Goal: Transaction & Acquisition: Purchase product/service

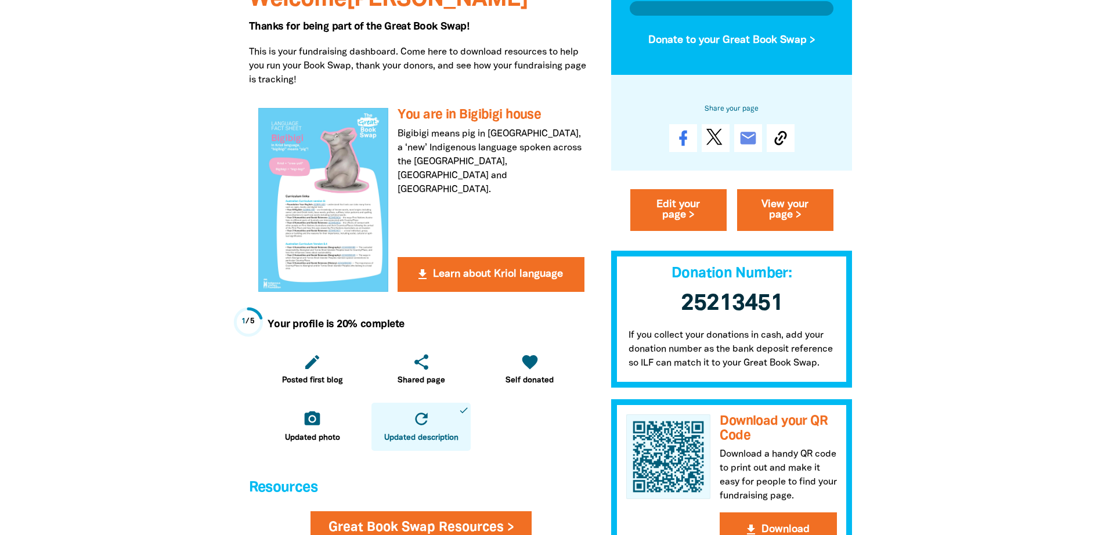
scroll to position [232, 0]
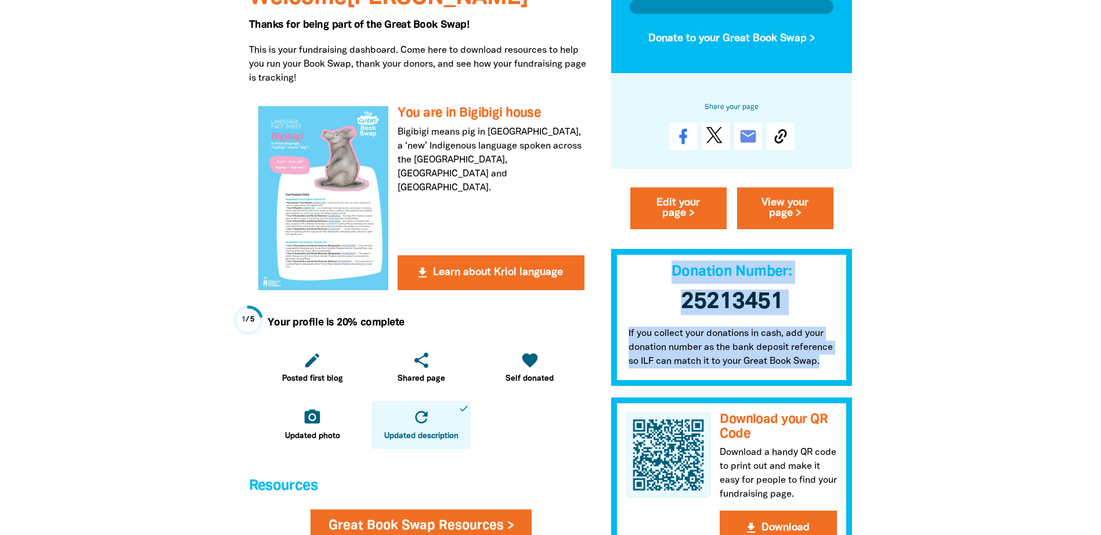
drag, startPoint x: 823, startPoint y: 358, endPoint x: 671, endPoint y: 276, distance: 173.5
click at [671, 276] on div "My Great Book Swap My Language House So far you've raised $0 Donate to your Gre…" at bounding box center [732, 226] width 242 height 672
copy div "Donation Number: 25213451 ﻿ If you collect your donations in cash, add your don…"
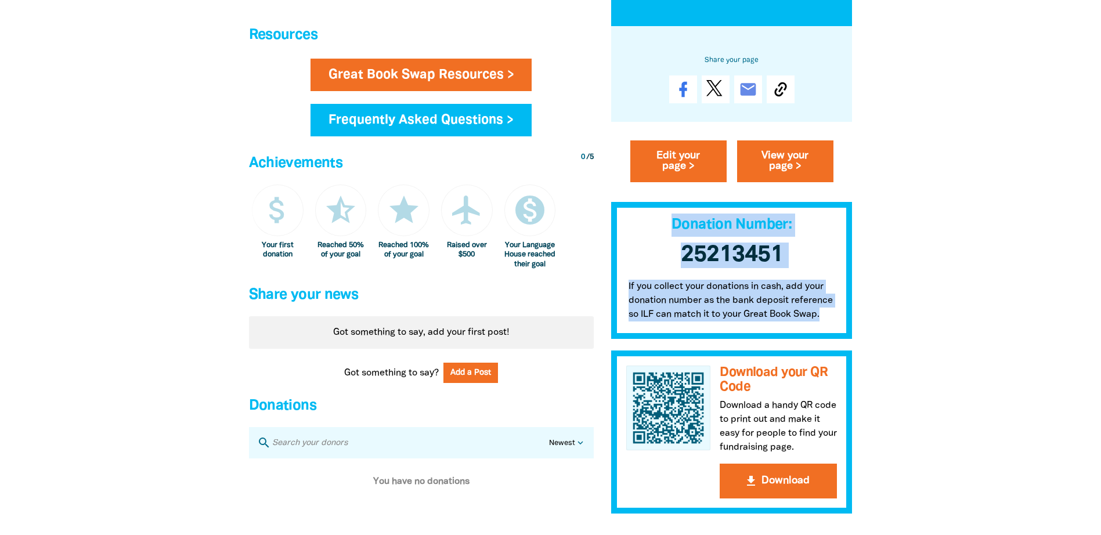
scroll to position [697, 0]
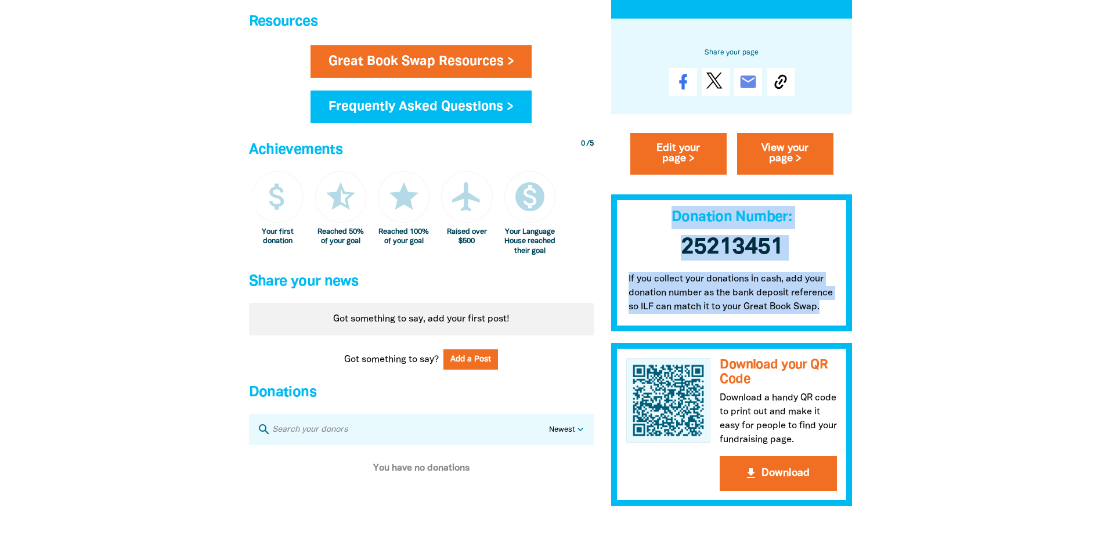
click at [571, 436] on select "Newest Oldest Highest Lowest" at bounding box center [568, 430] width 38 height 11
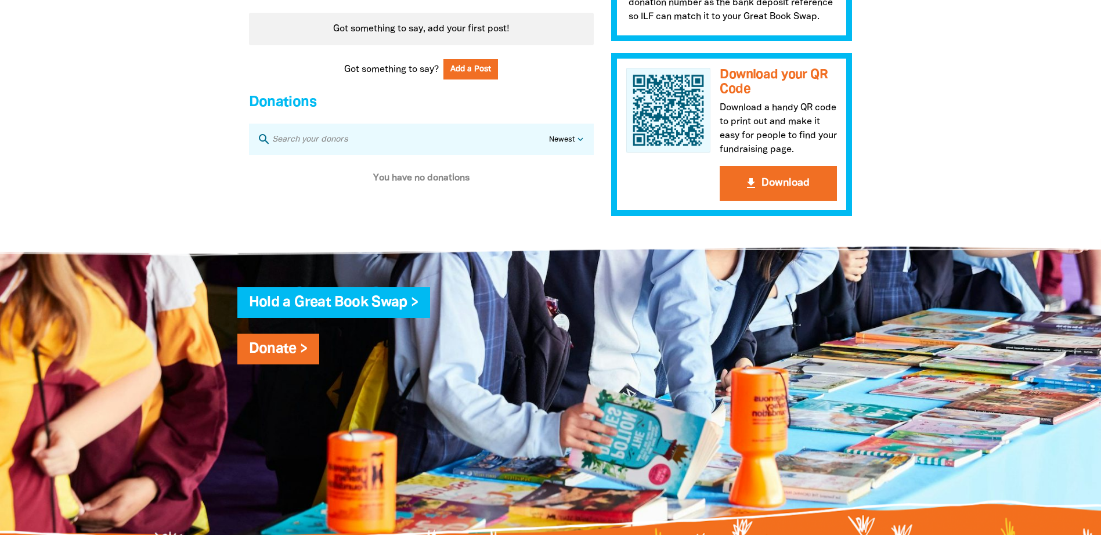
scroll to position [1219, 0]
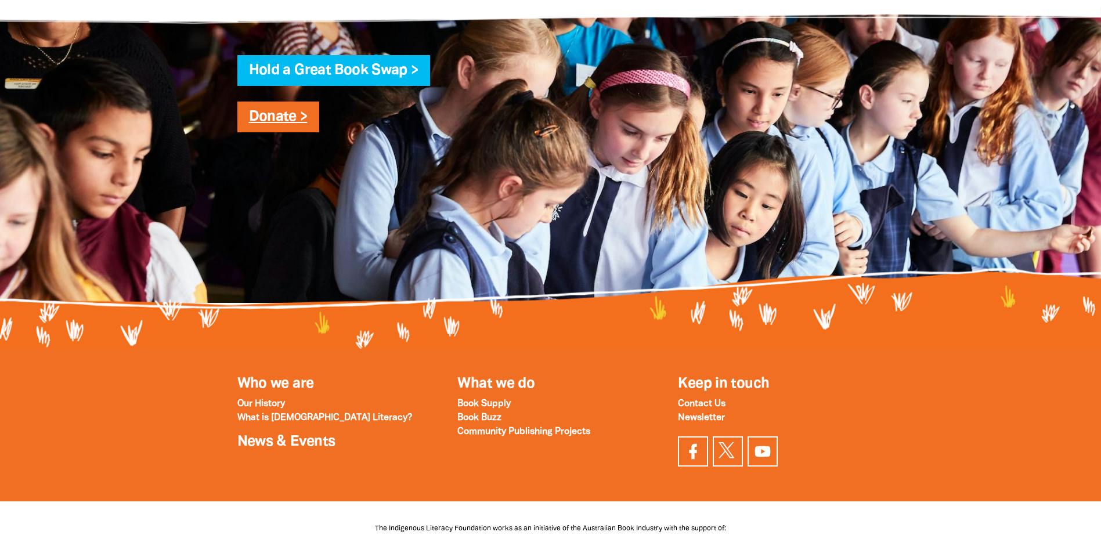
click at [292, 124] on link "Donate >" at bounding box center [278, 116] width 59 height 13
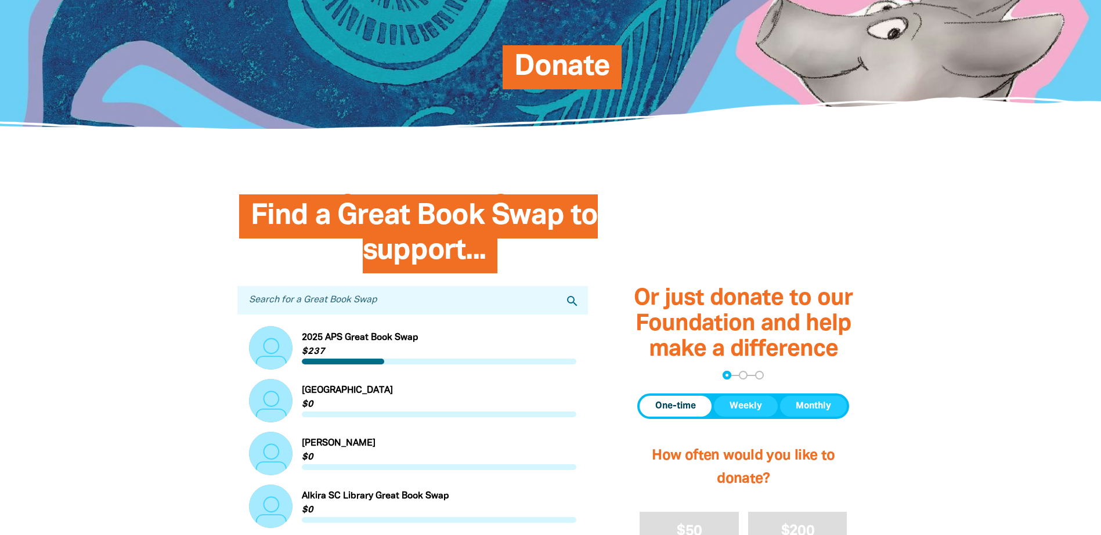
scroll to position [174, 0]
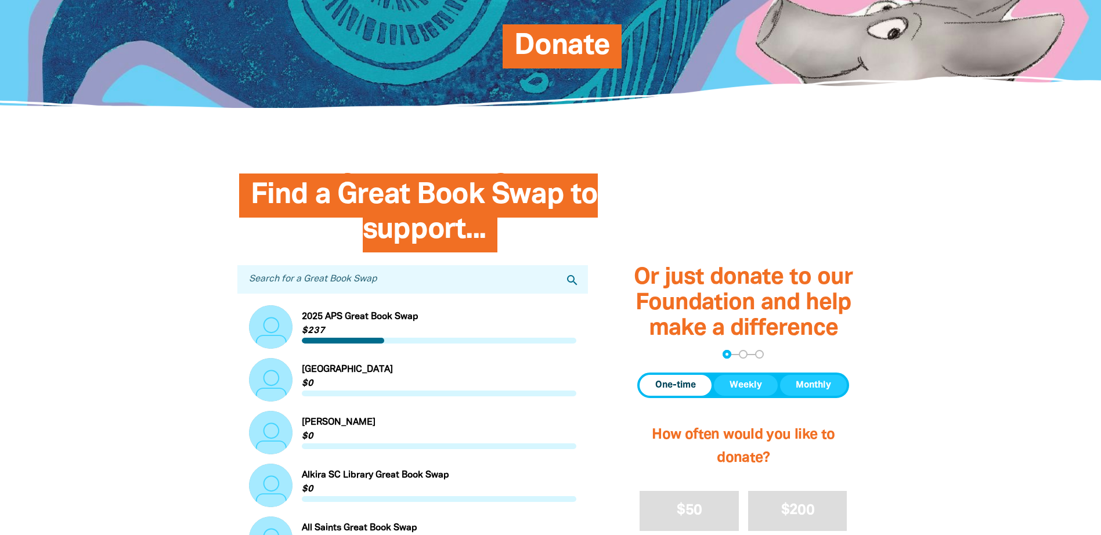
click at [337, 285] on input "Search for a Great Book Swap" at bounding box center [412, 279] width 351 height 28
type input "marryatville"
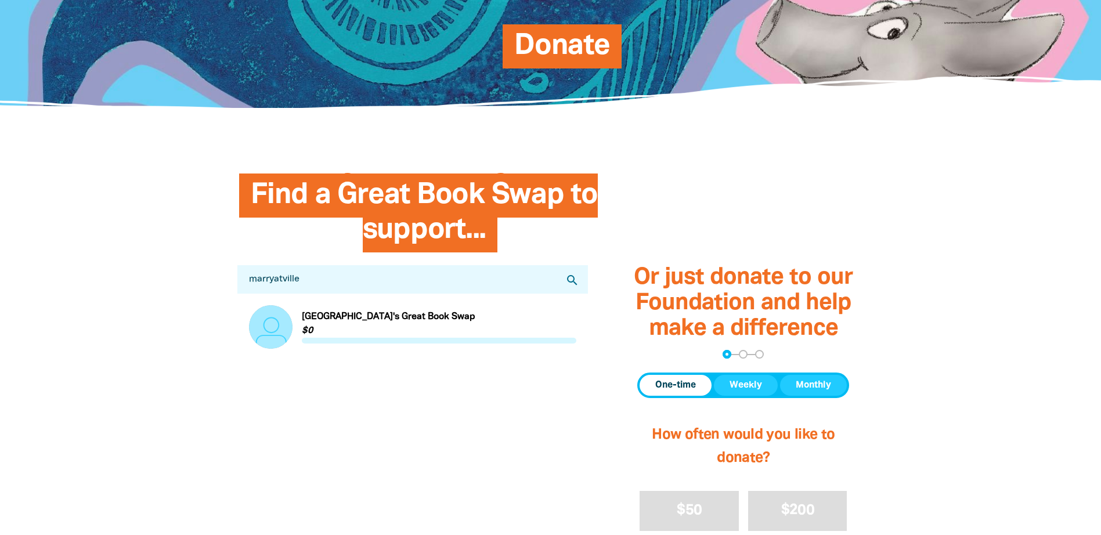
click at [413, 316] on link "Link to [GEOGRAPHIC_DATA]'s Great Book Swap" at bounding box center [413, 327] width 328 height 44
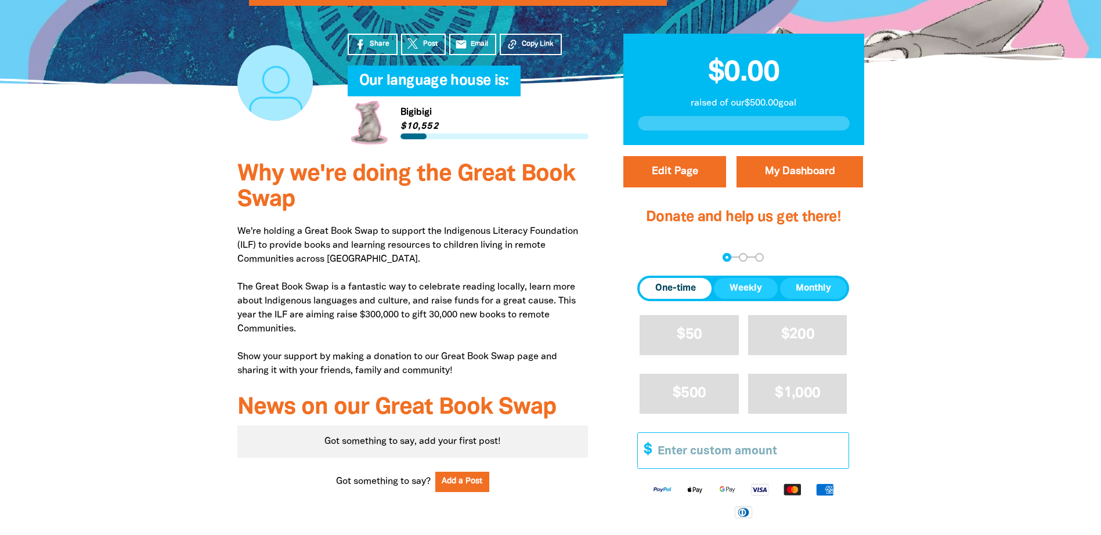
scroll to position [290, 0]
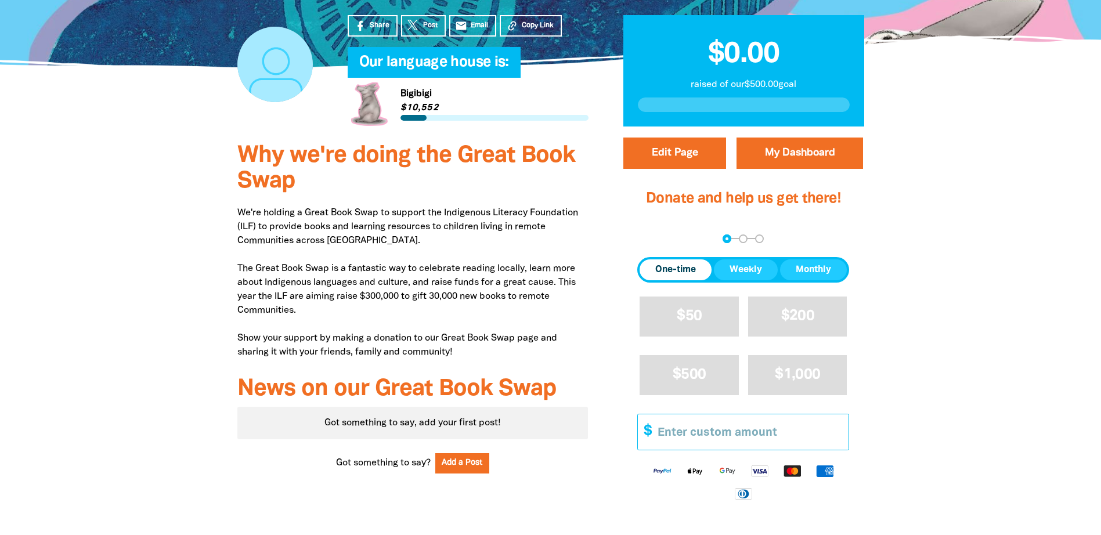
click at [736, 430] on input "Other Amount" at bounding box center [749, 432] width 199 height 35
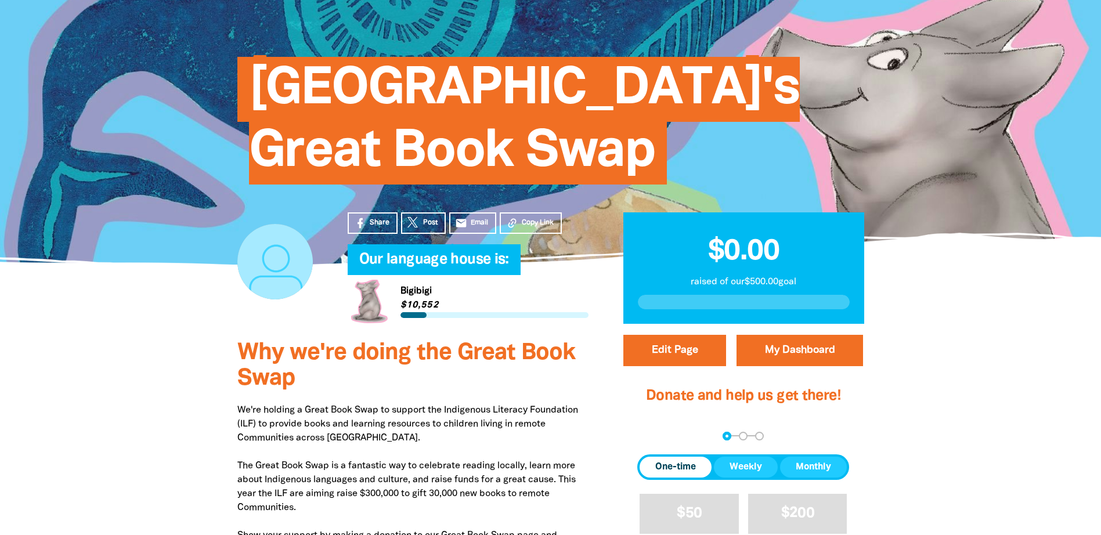
scroll to position [0, 0]
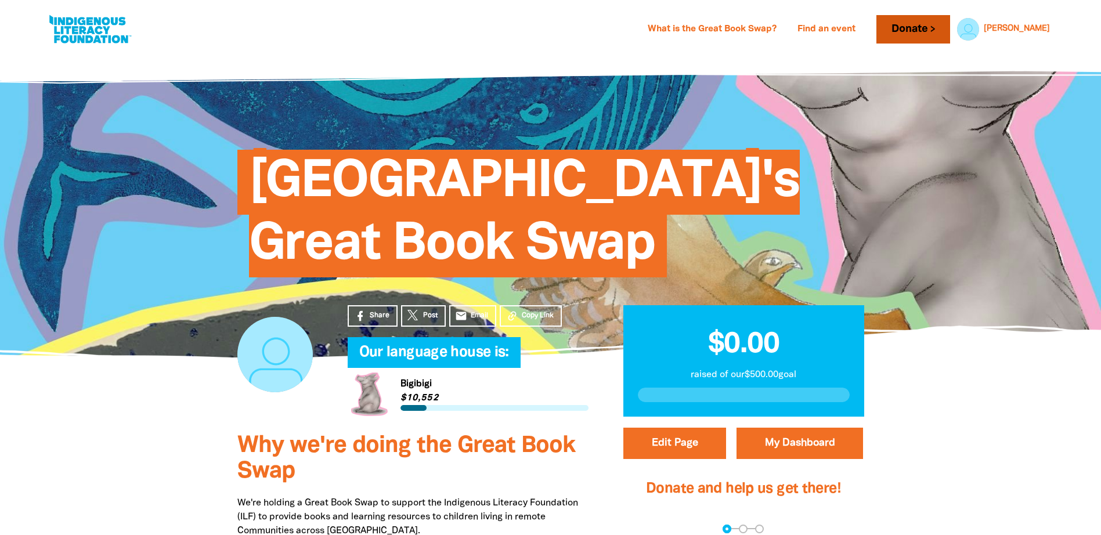
click at [947, 27] on link "Donate" at bounding box center [913, 29] width 73 height 28
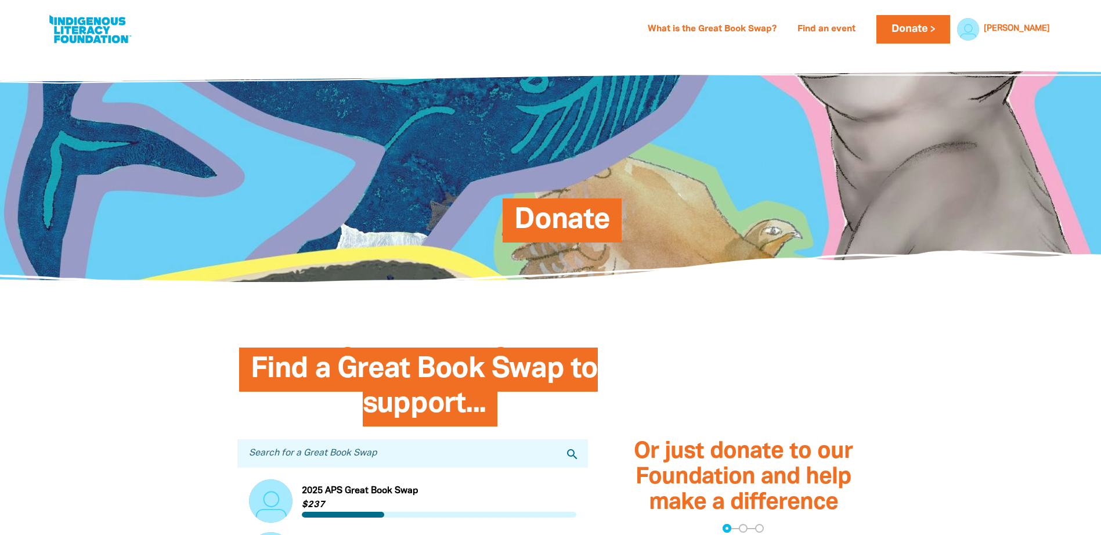
click at [563, 227] on span "Donate" at bounding box center [562, 224] width 96 height 35
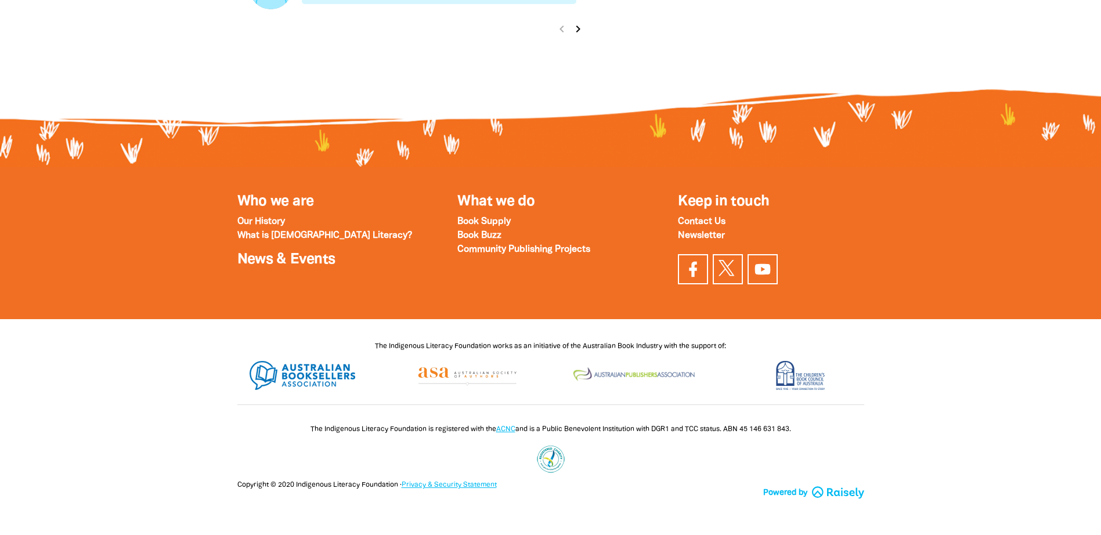
scroll to position [1520, 0]
click at [695, 222] on strong "Contact Us" at bounding box center [702, 222] width 48 height 8
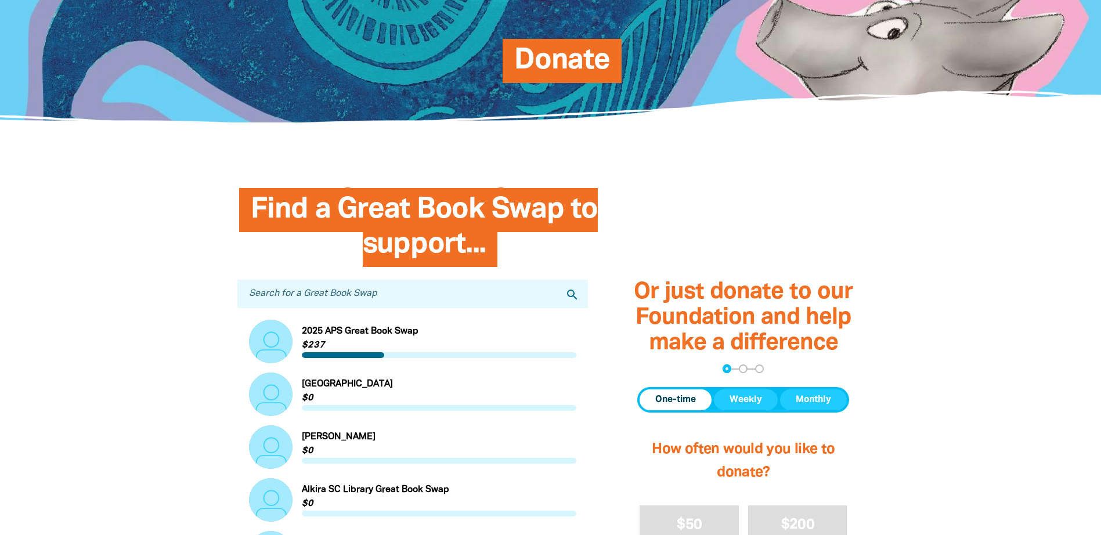
scroll to position [0, 0]
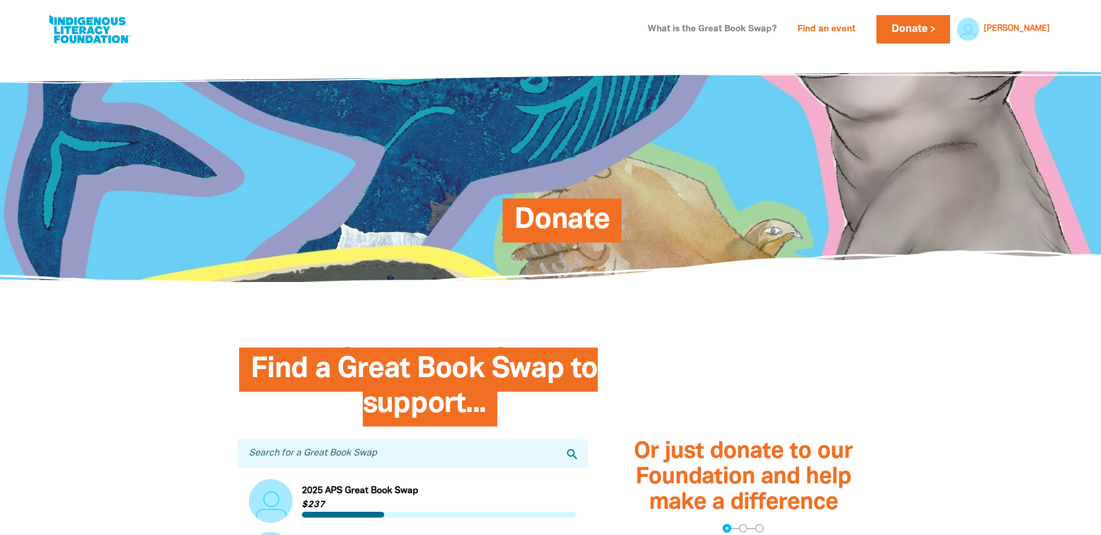
click at [784, 27] on link "What is the Great Book Swap?" at bounding box center [712, 29] width 143 height 19
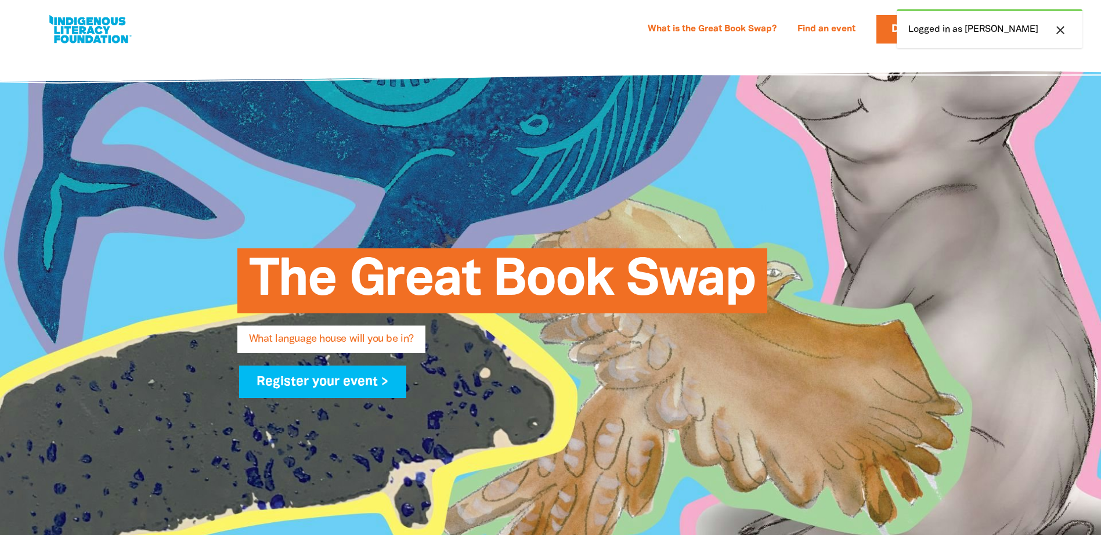
select select "high-school"
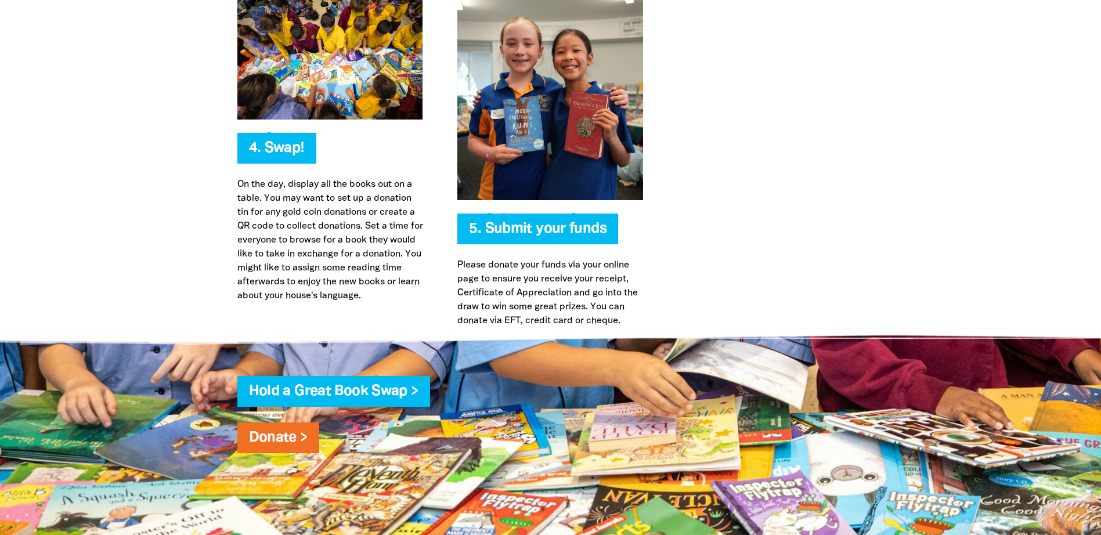
scroll to position [2881, 0]
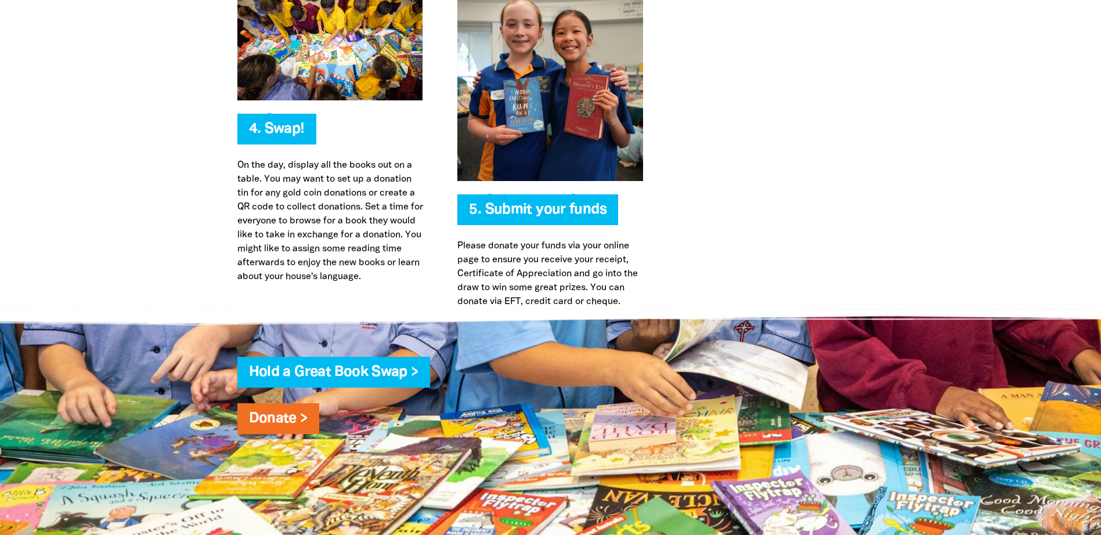
click at [554, 196] on div "5. Submit your funds Please donate your funds via your online page to ensure yo…" at bounding box center [550, 143] width 221 height 332
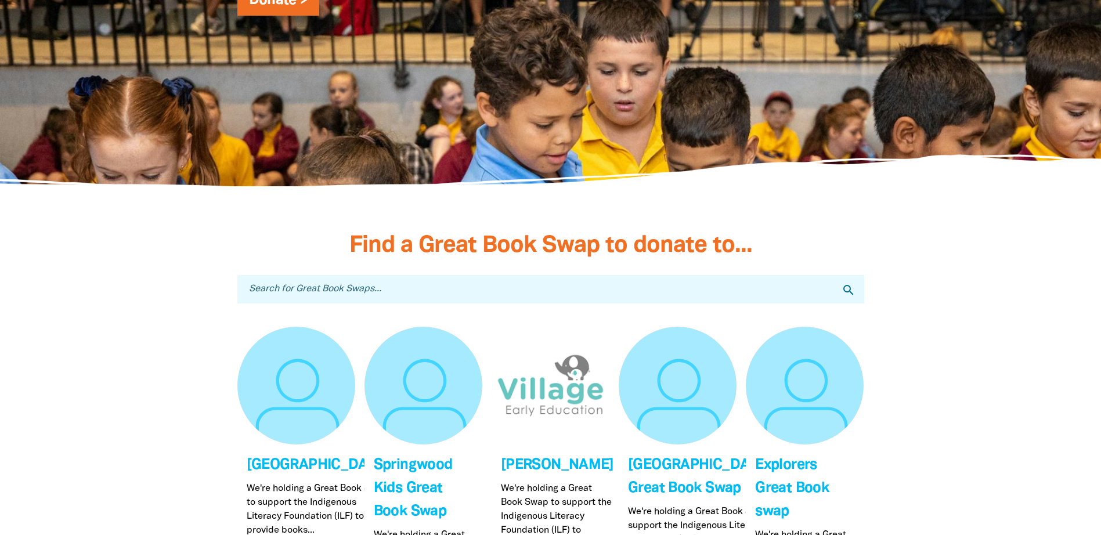
scroll to position [3172, 0]
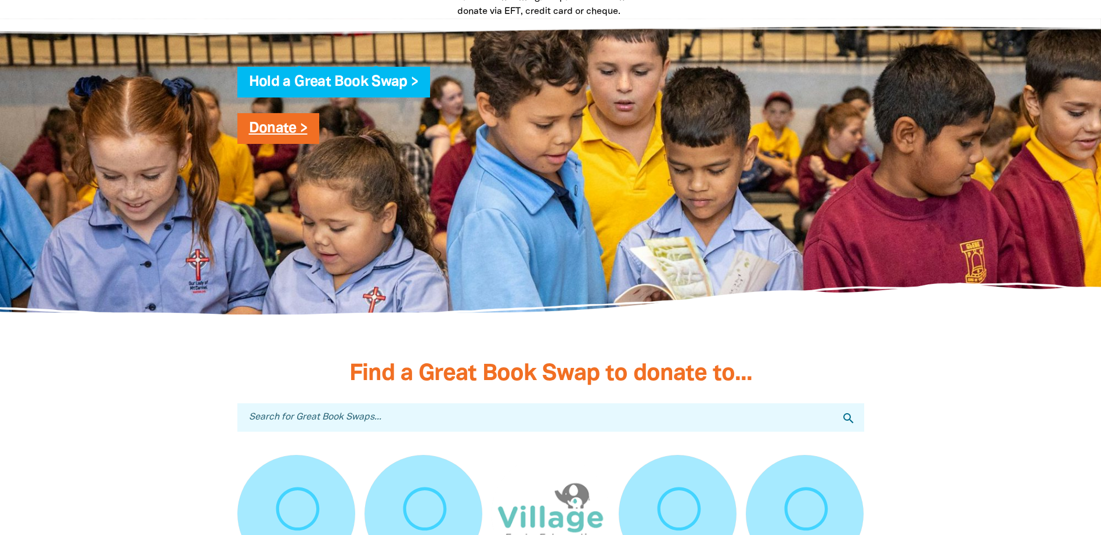
click at [284, 128] on link "Donate >" at bounding box center [278, 128] width 59 height 13
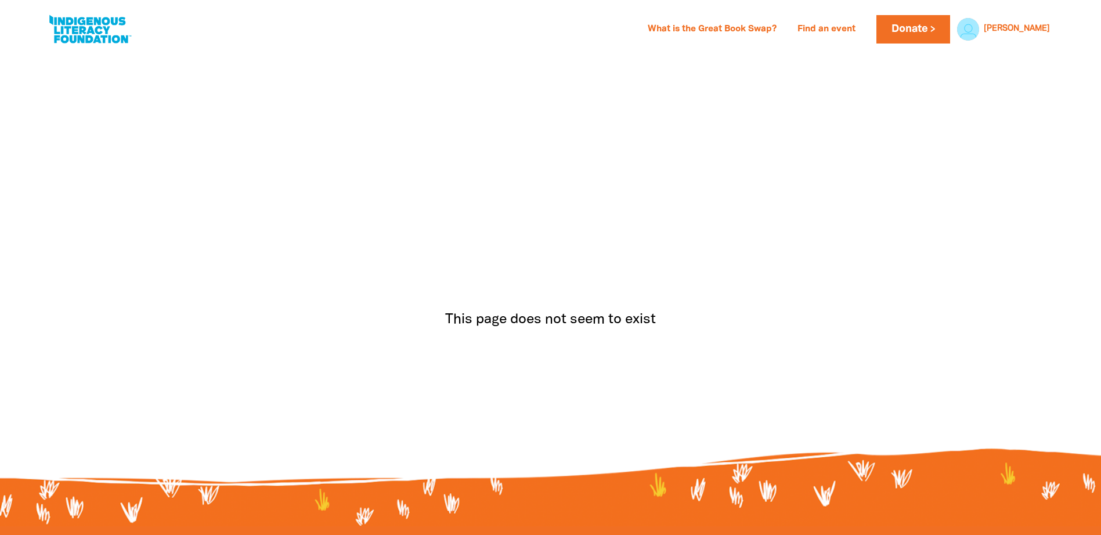
select select "high-school"
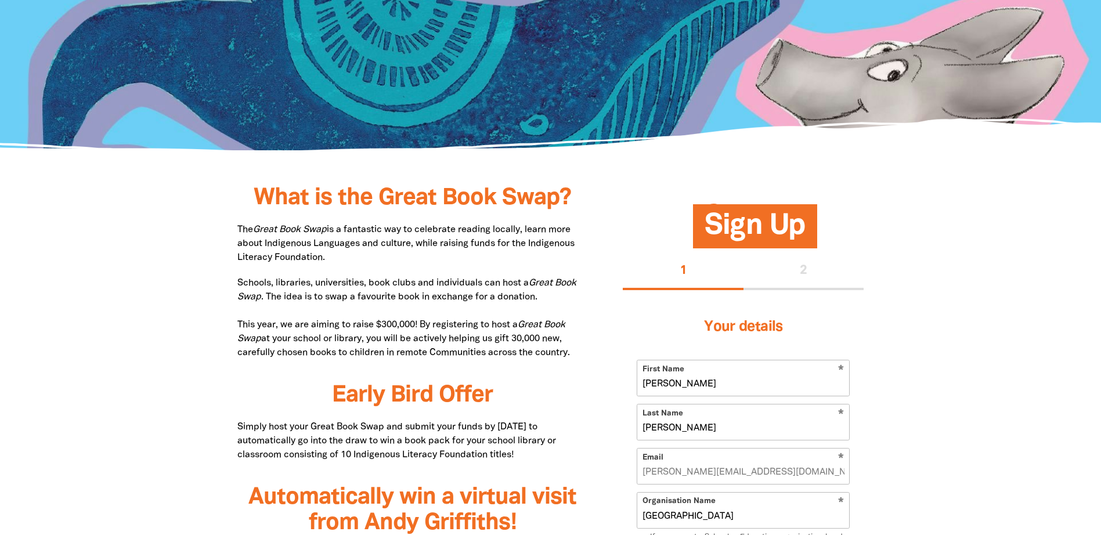
scroll to position [697, 0]
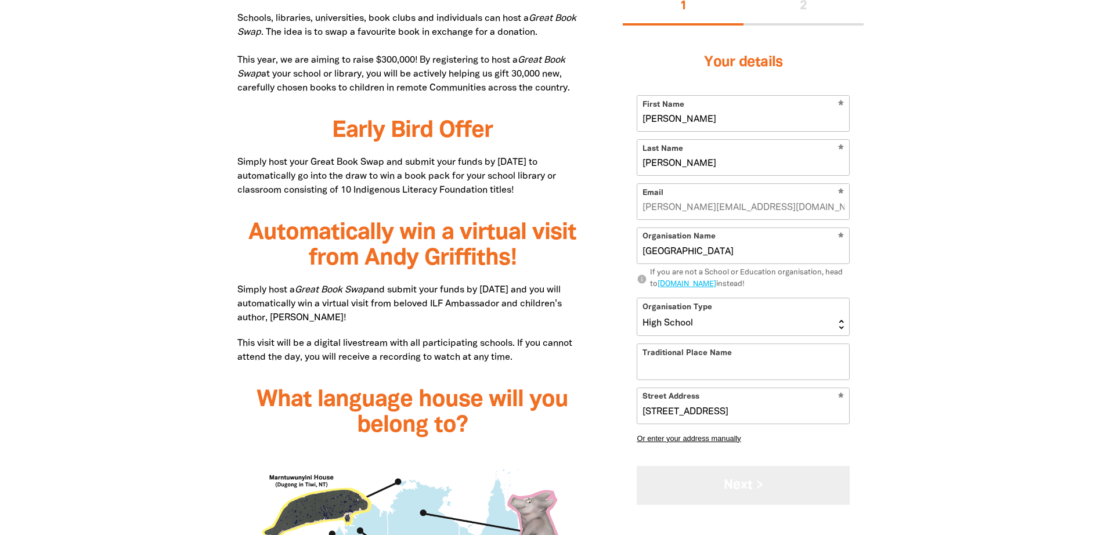
click at [774, 481] on button "Next >" at bounding box center [743, 485] width 213 height 39
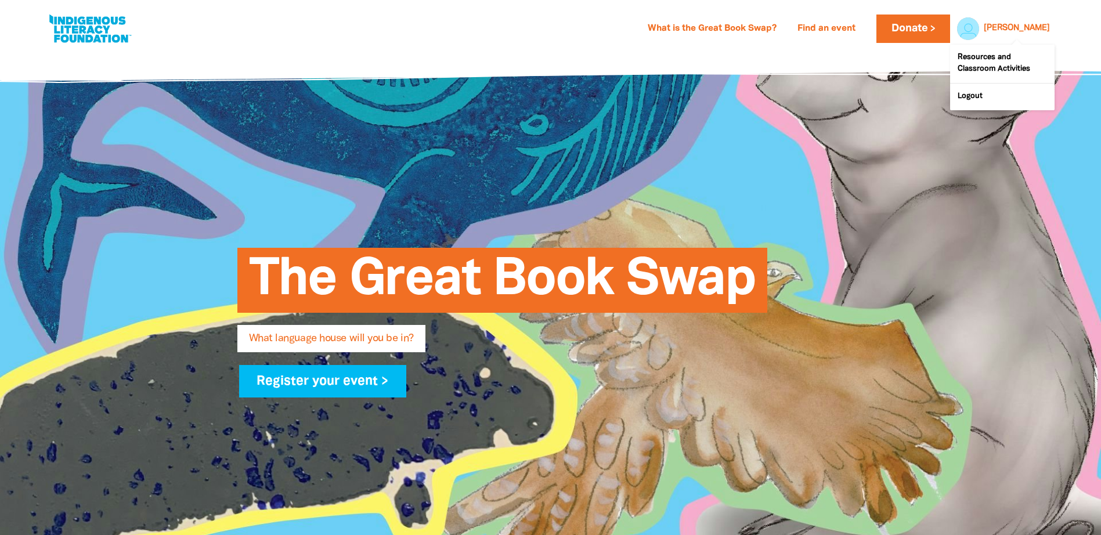
scroll to position [0, 0]
click at [979, 26] on div at bounding box center [966, 29] width 28 height 28
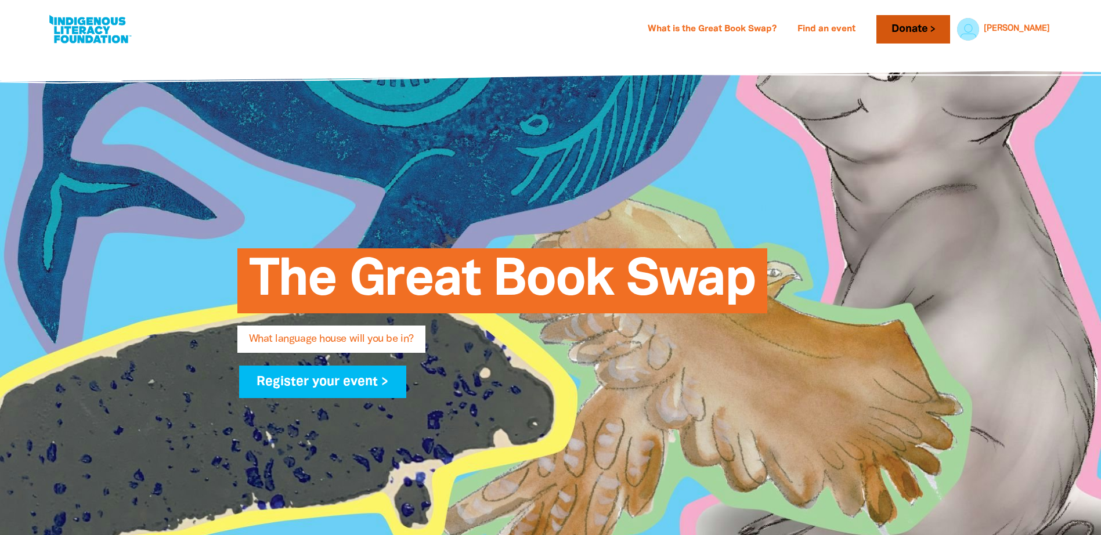
click at [938, 30] on link "Donate" at bounding box center [913, 29] width 73 height 28
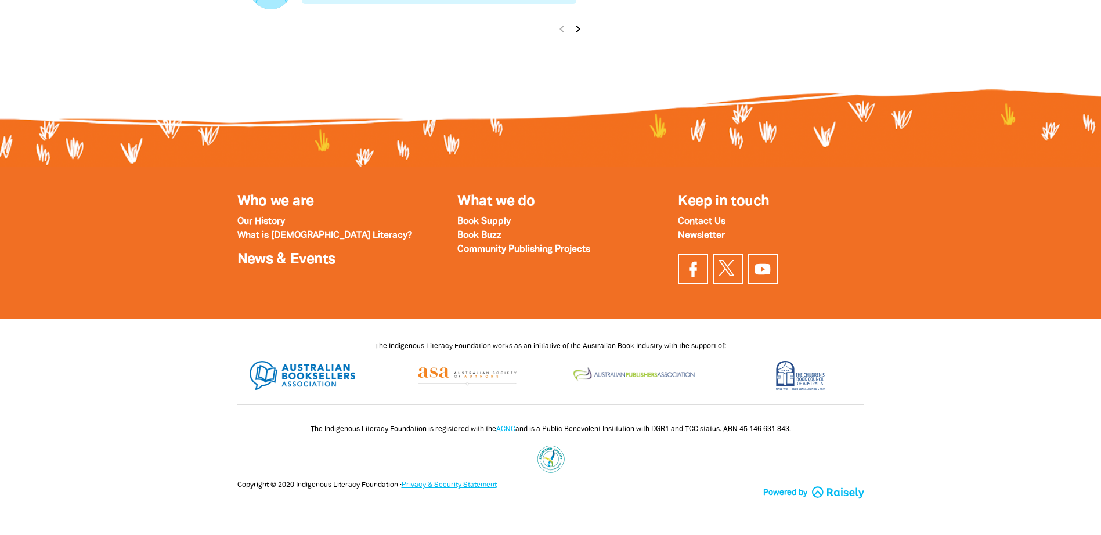
scroll to position [1520, 0]
click at [706, 218] on strong "Contact Us" at bounding box center [702, 222] width 48 height 8
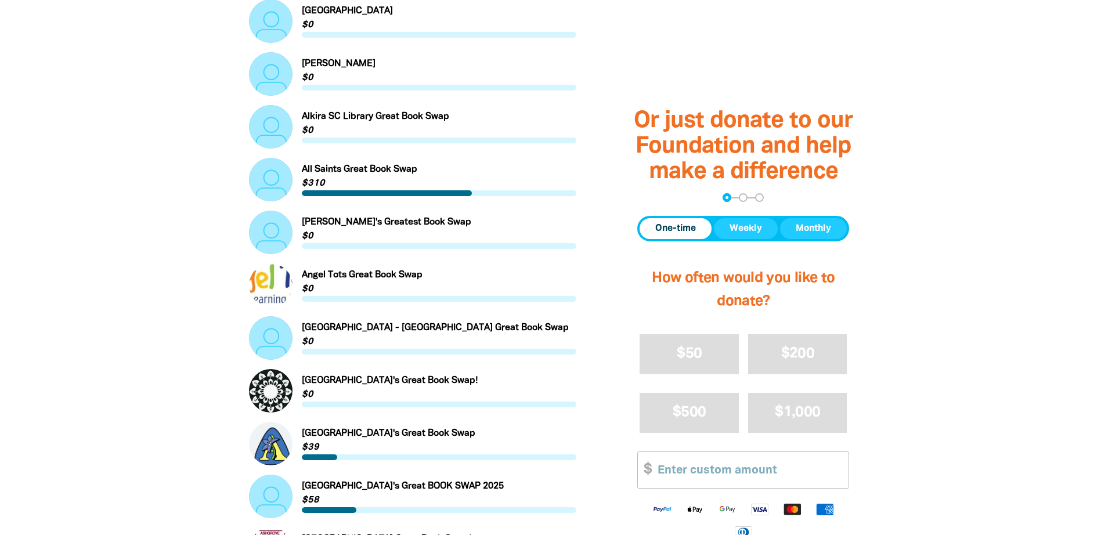
scroll to position [301, 0]
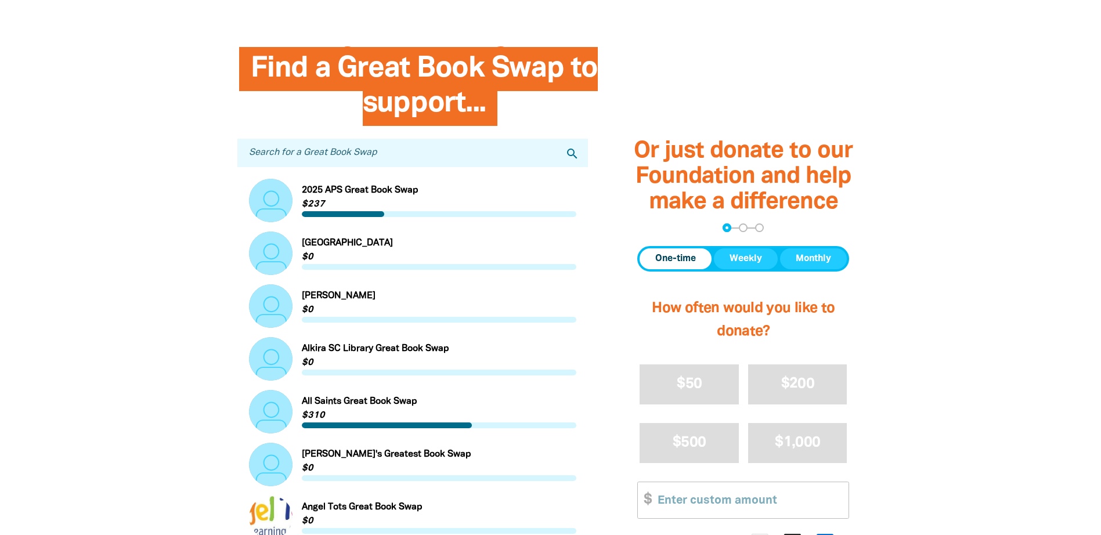
select select "high-school"
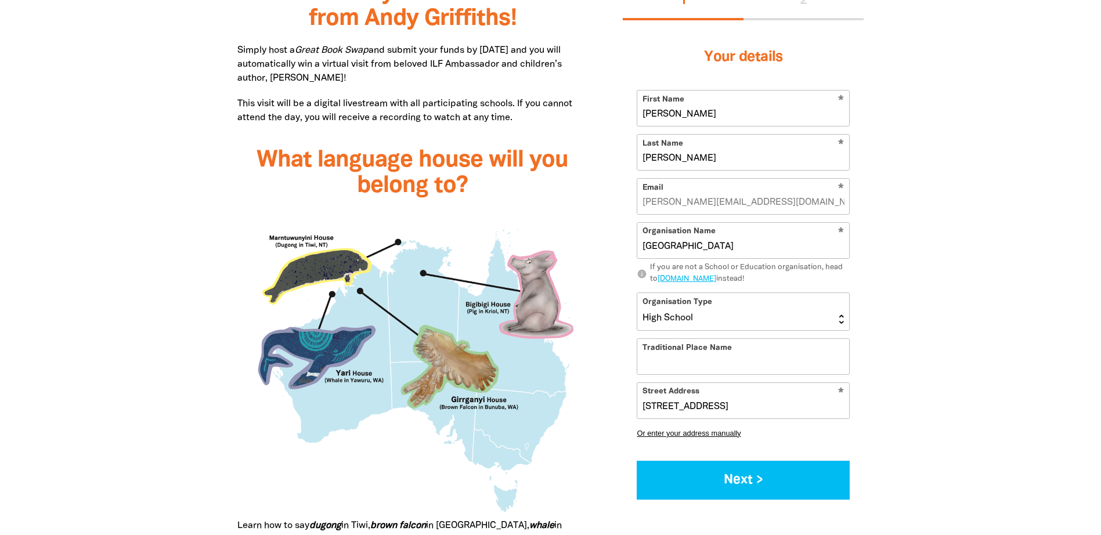
scroll to position [813, 0]
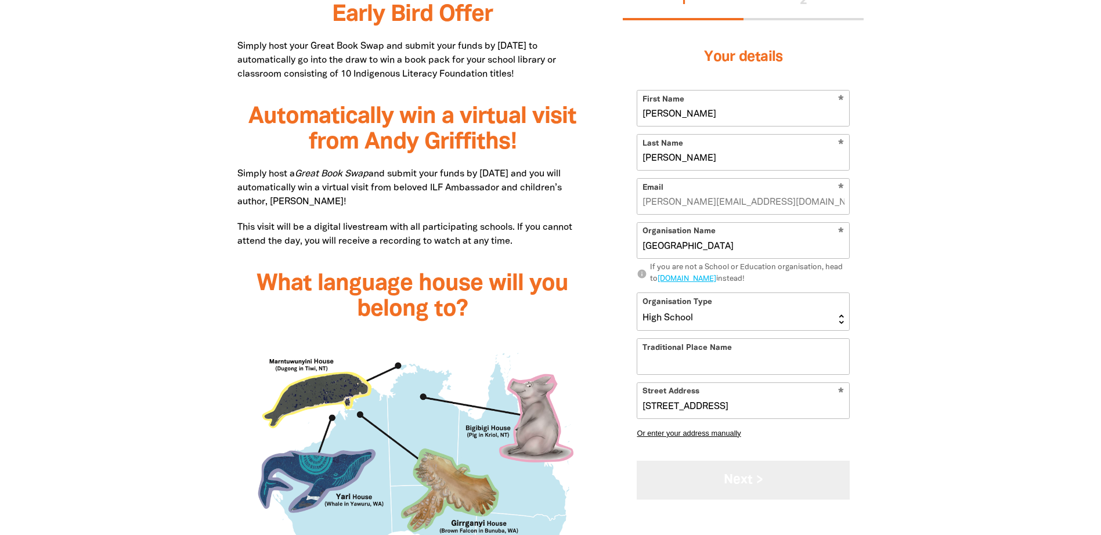
click at [774, 496] on button "Next >" at bounding box center [743, 480] width 213 height 39
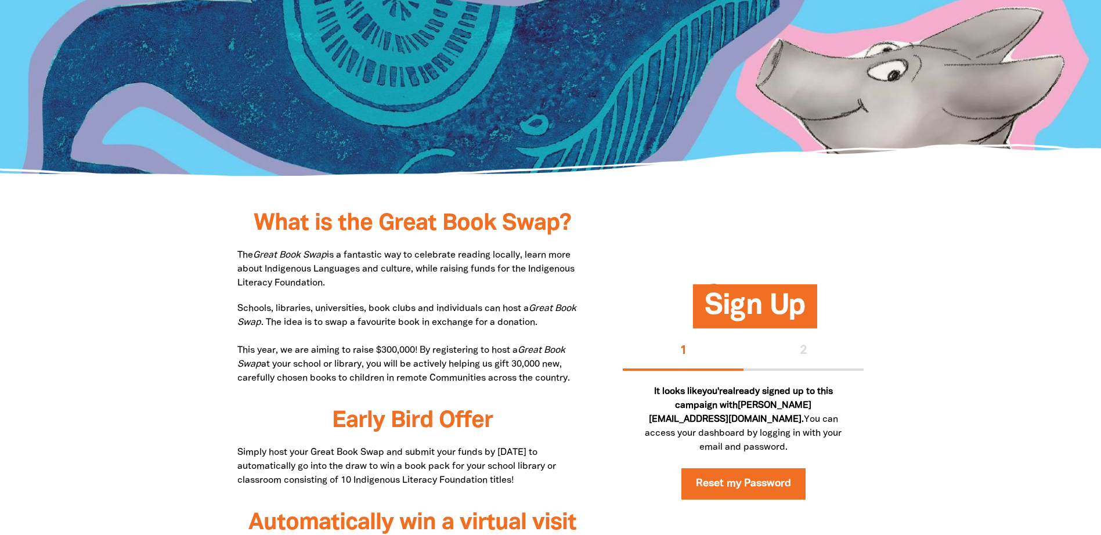
scroll to position [0, 0]
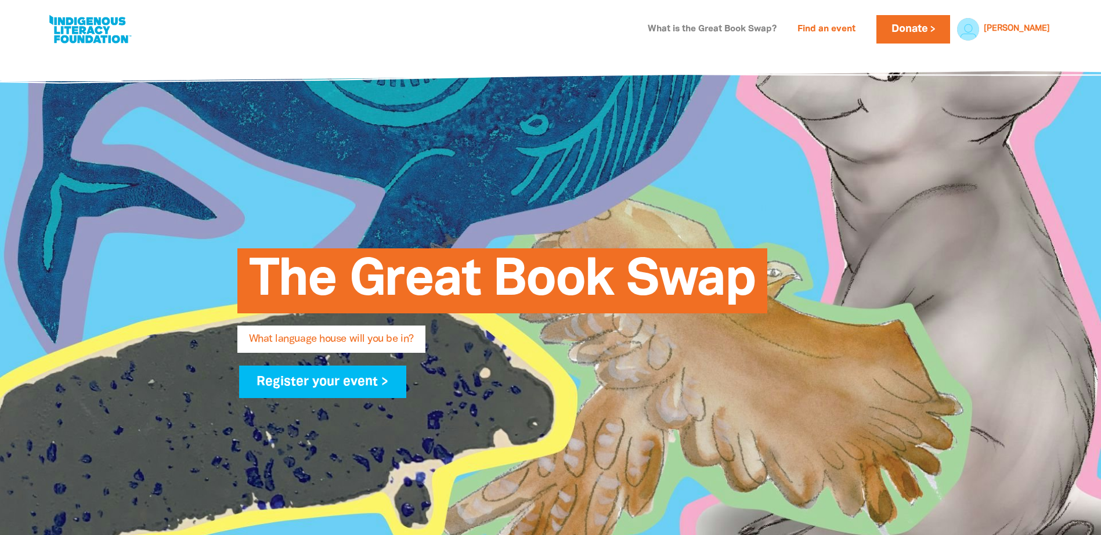
click at [748, 28] on link "What is the Great Book Swap?" at bounding box center [712, 29] width 143 height 19
click at [1041, 16] on div "Caroline Caroline Resources and Classroom Activities Logout" at bounding box center [1006, 29] width 98 height 28
click at [1039, 23] on div "[PERSON_NAME]" at bounding box center [1016, 28] width 75 height 17
click at [990, 64] on link "Resources and Classroom Activities" at bounding box center [1002, 64] width 104 height 38
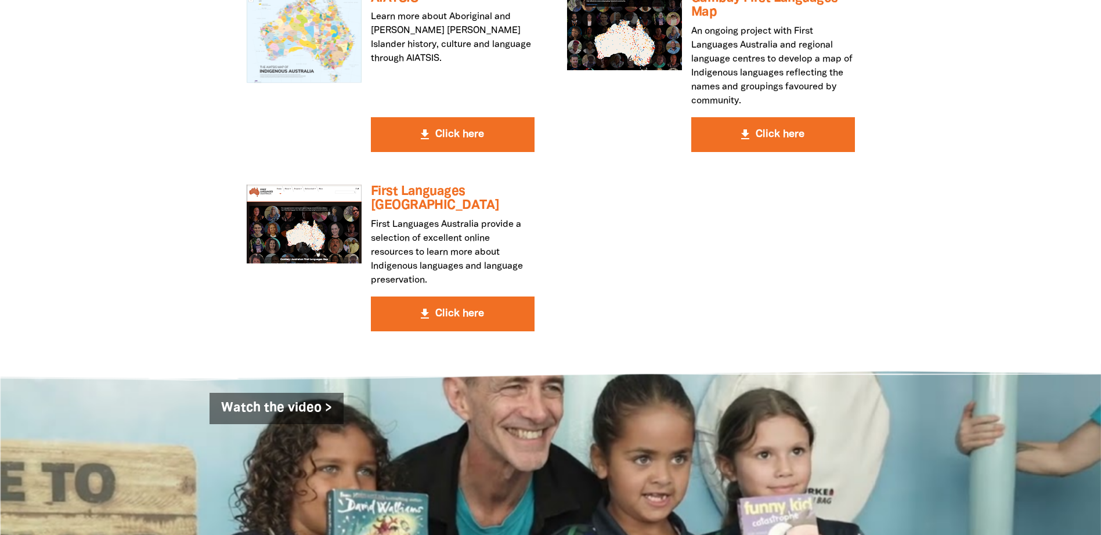
scroll to position [3249, 0]
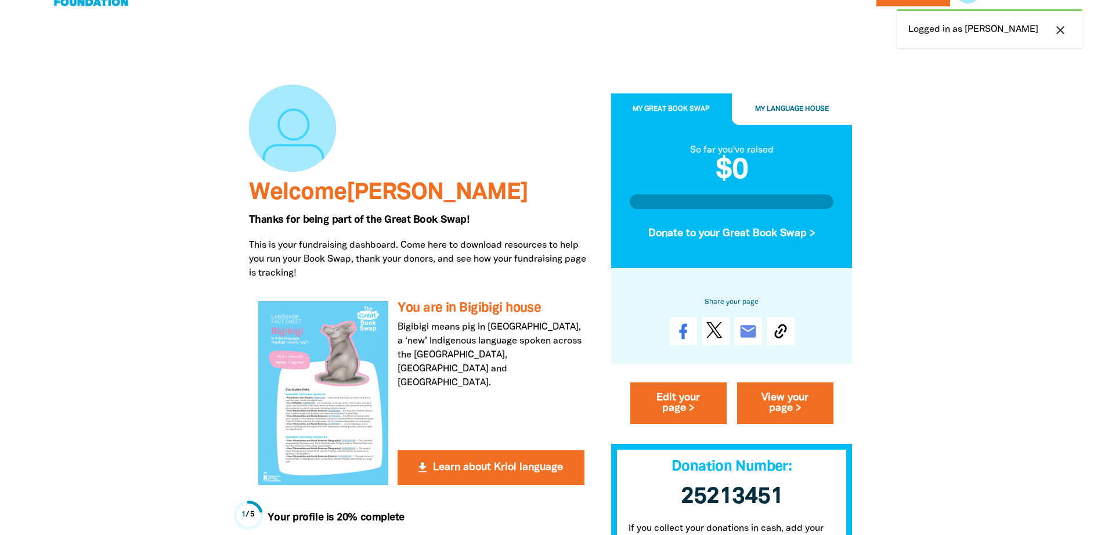
scroll to position [58, 0]
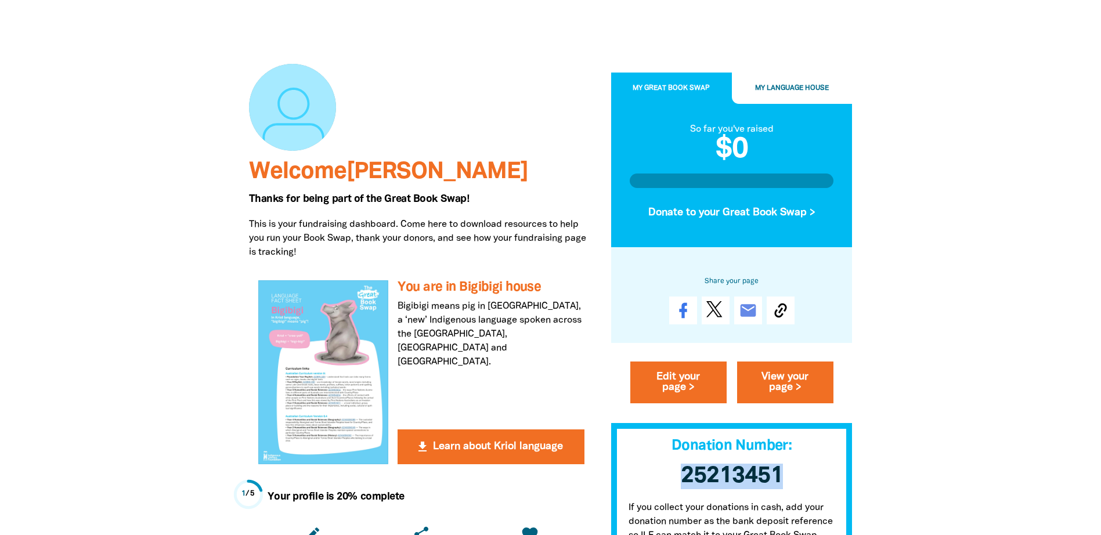
drag, startPoint x: 797, startPoint y: 475, endPoint x: 677, endPoint y: 479, distance: 119.7
click at [677, 479] on h3 "25213451 ﻿" at bounding box center [732, 477] width 242 height 49
copy span "25213451"
